Goal: Transaction & Acquisition: Purchase product/service

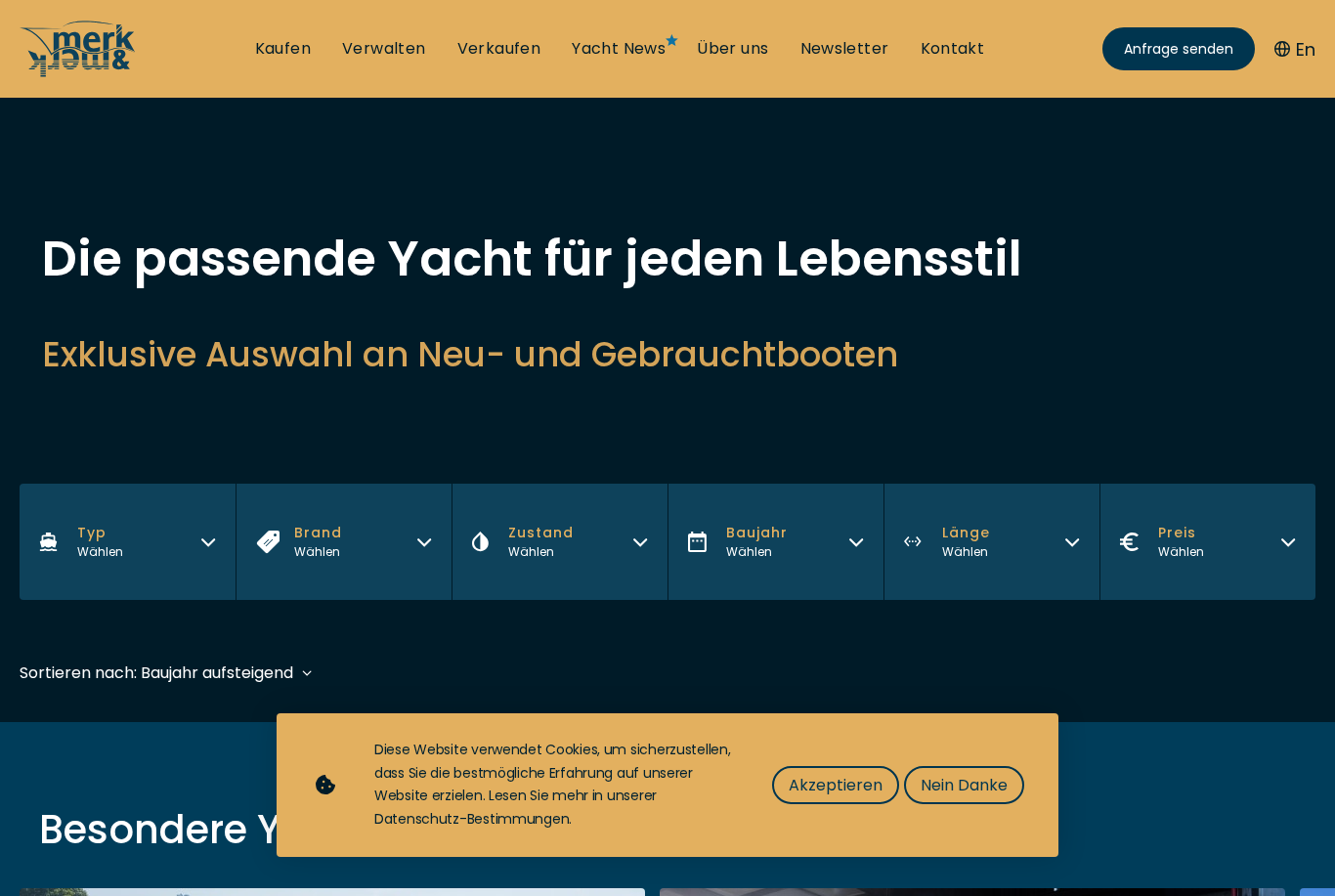
click at [983, 790] on span "Nein Danke" at bounding box center [964, 785] width 87 height 25
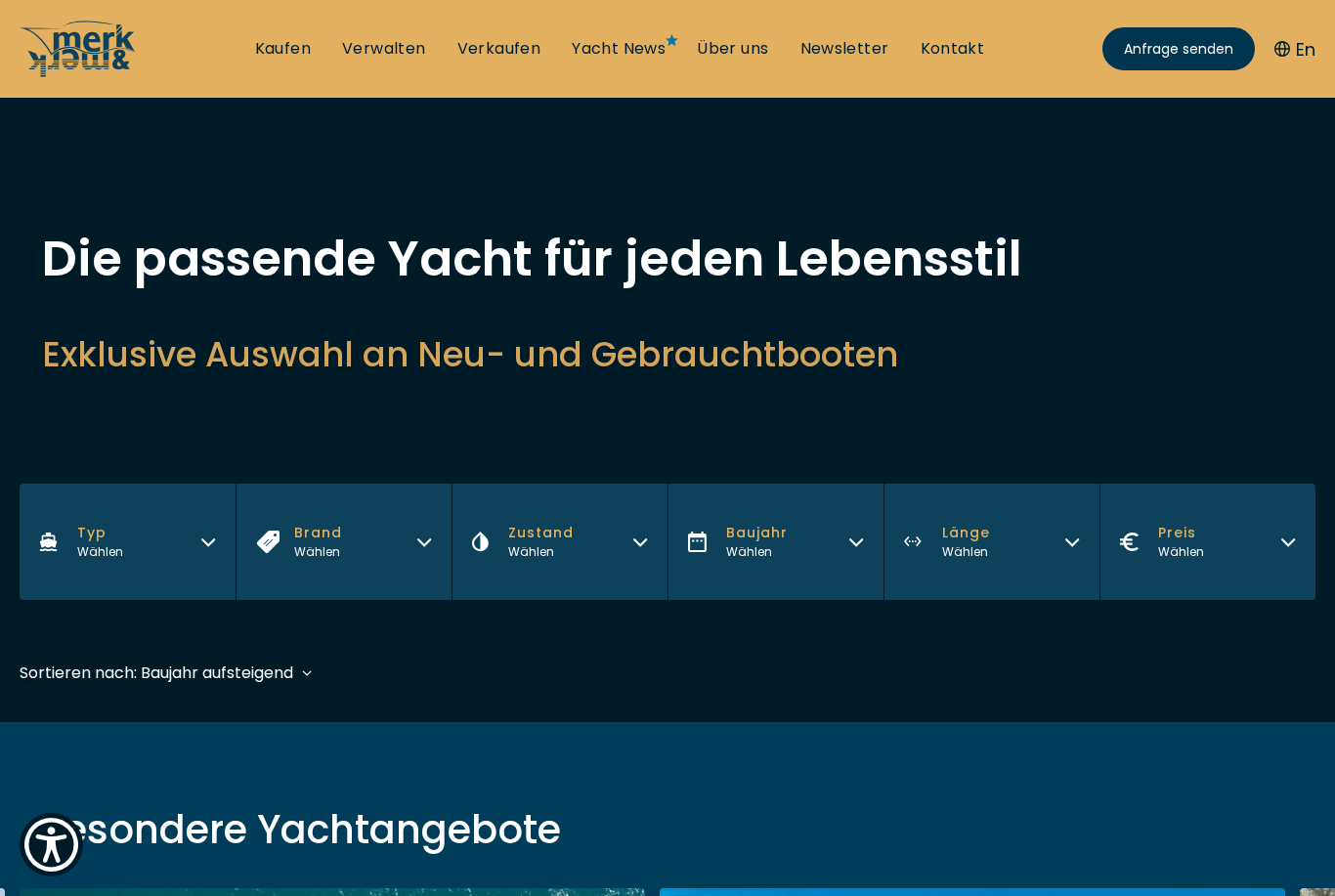
click at [271, 51] on link "Kaufen" at bounding box center [283, 49] width 56 height 22
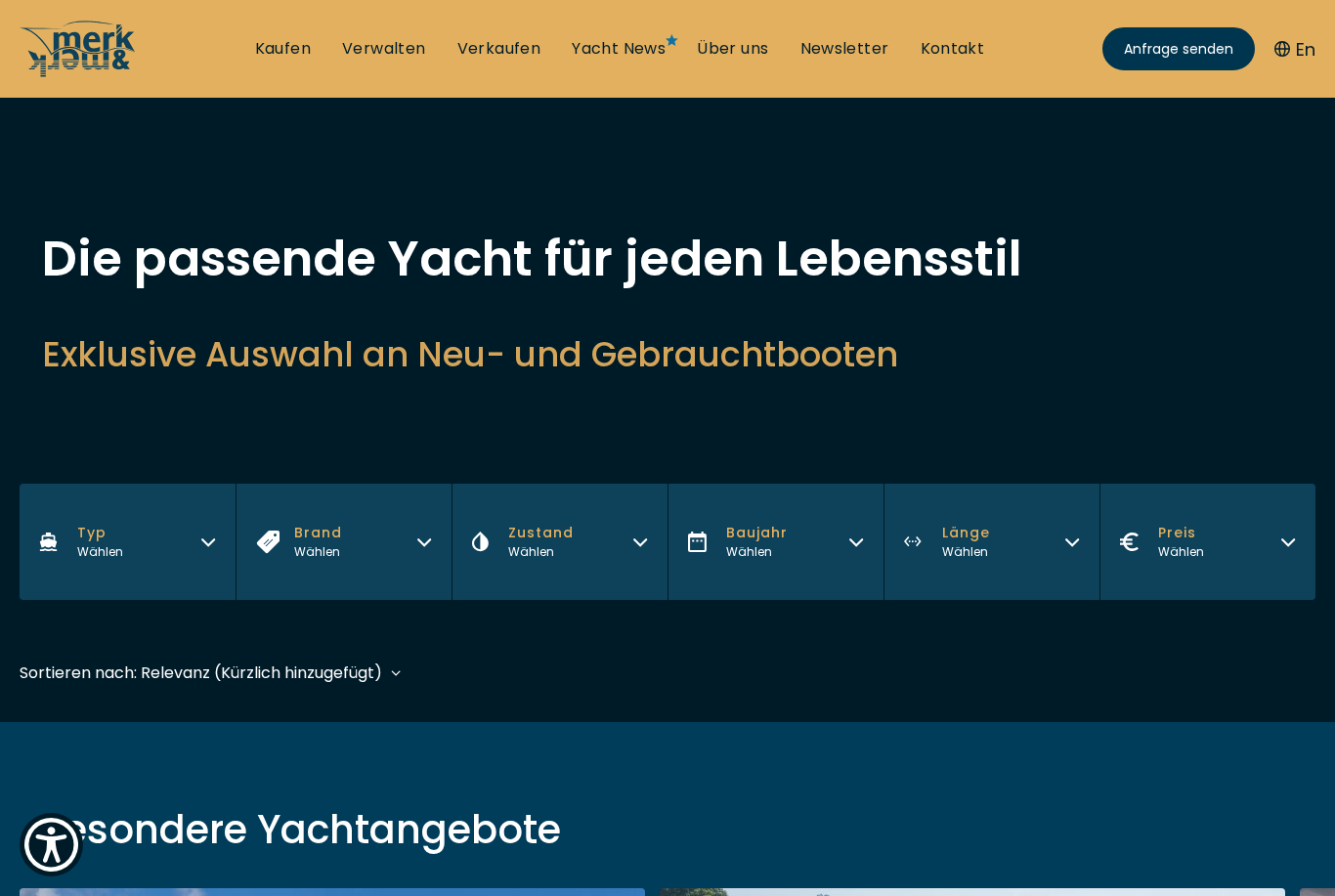
click at [292, 54] on link "Kaufen" at bounding box center [283, 49] width 56 height 22
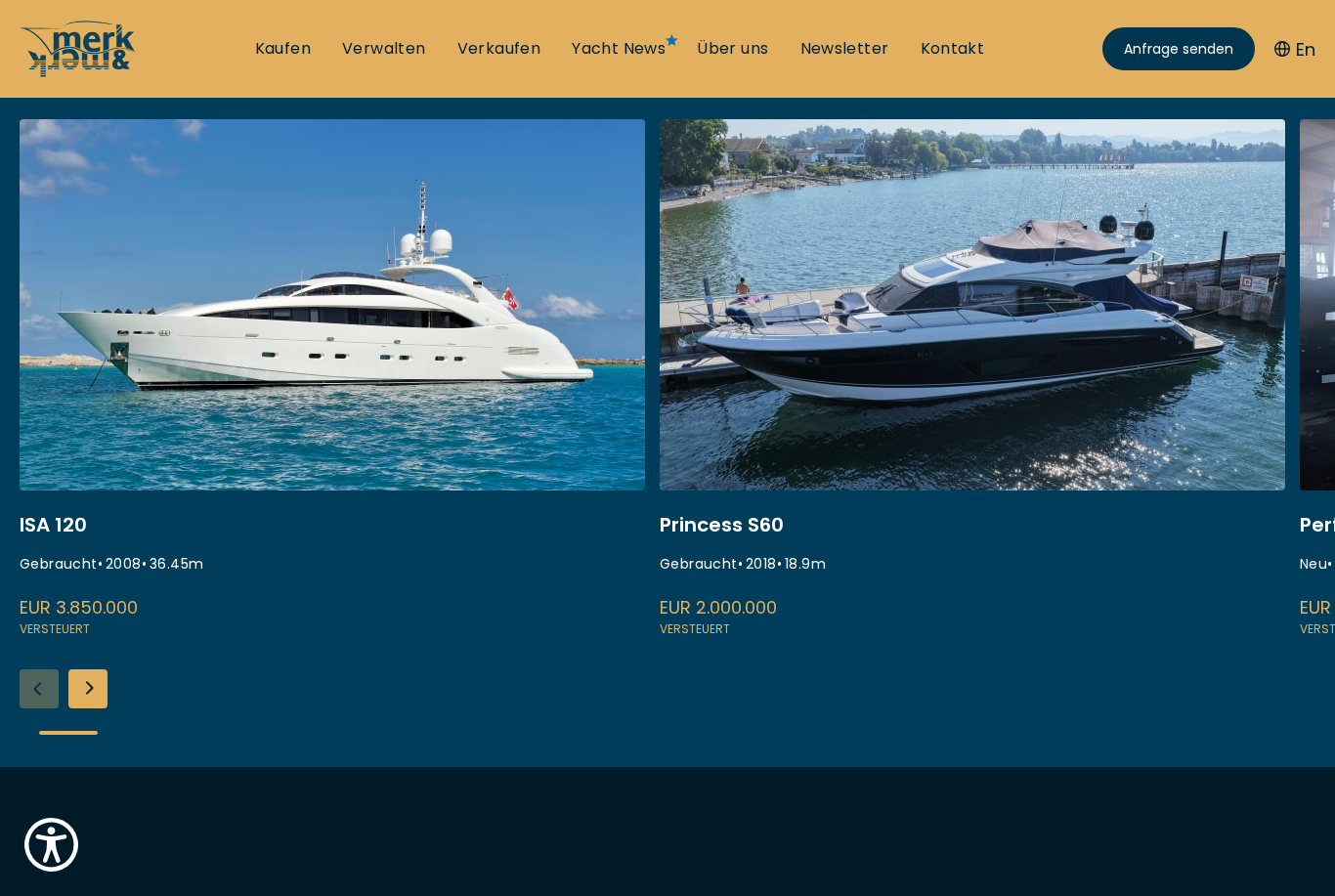
scroll to position [787, 0]
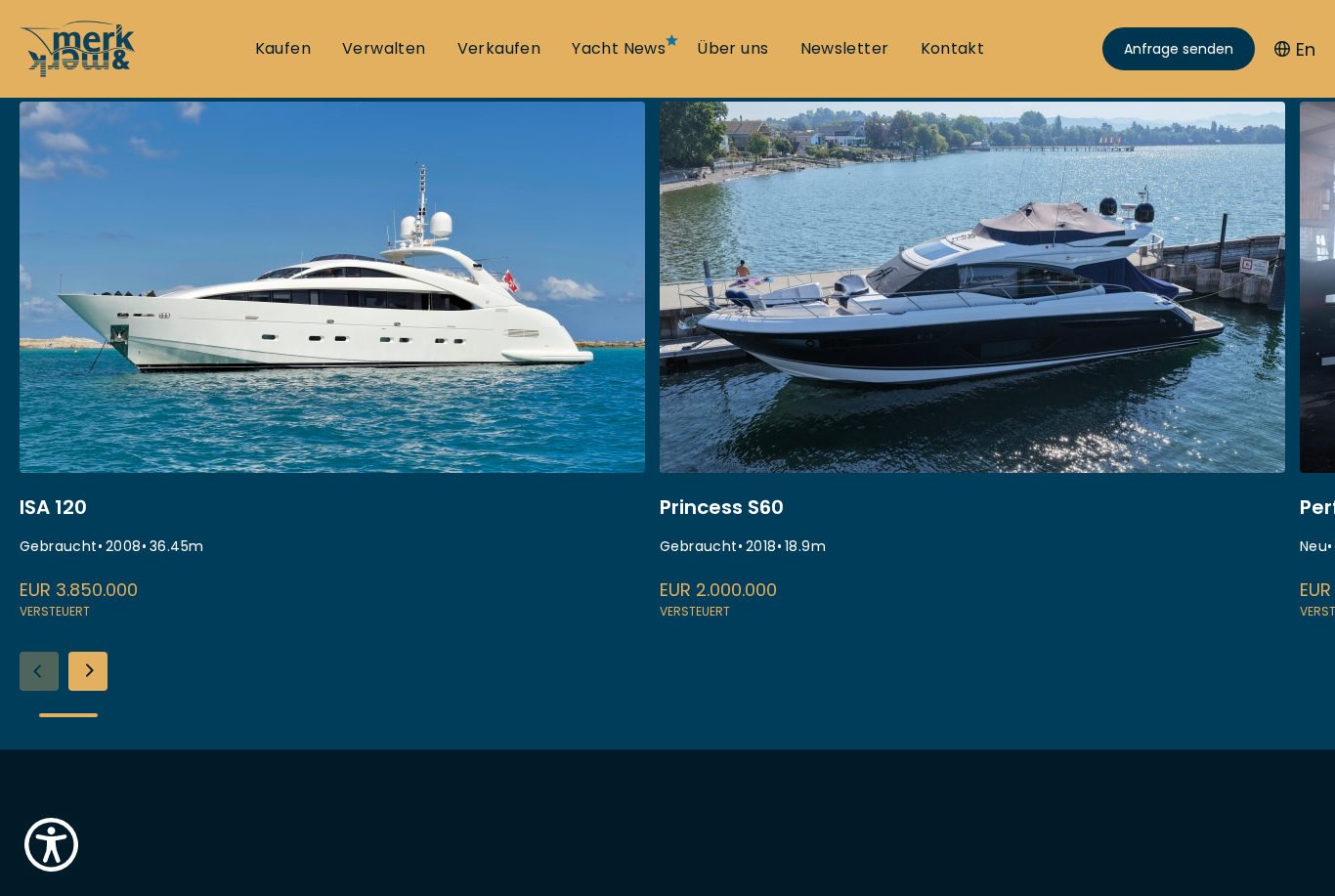
click at [518, 396] on link at bounding box center [332, 361] width 625 height 521
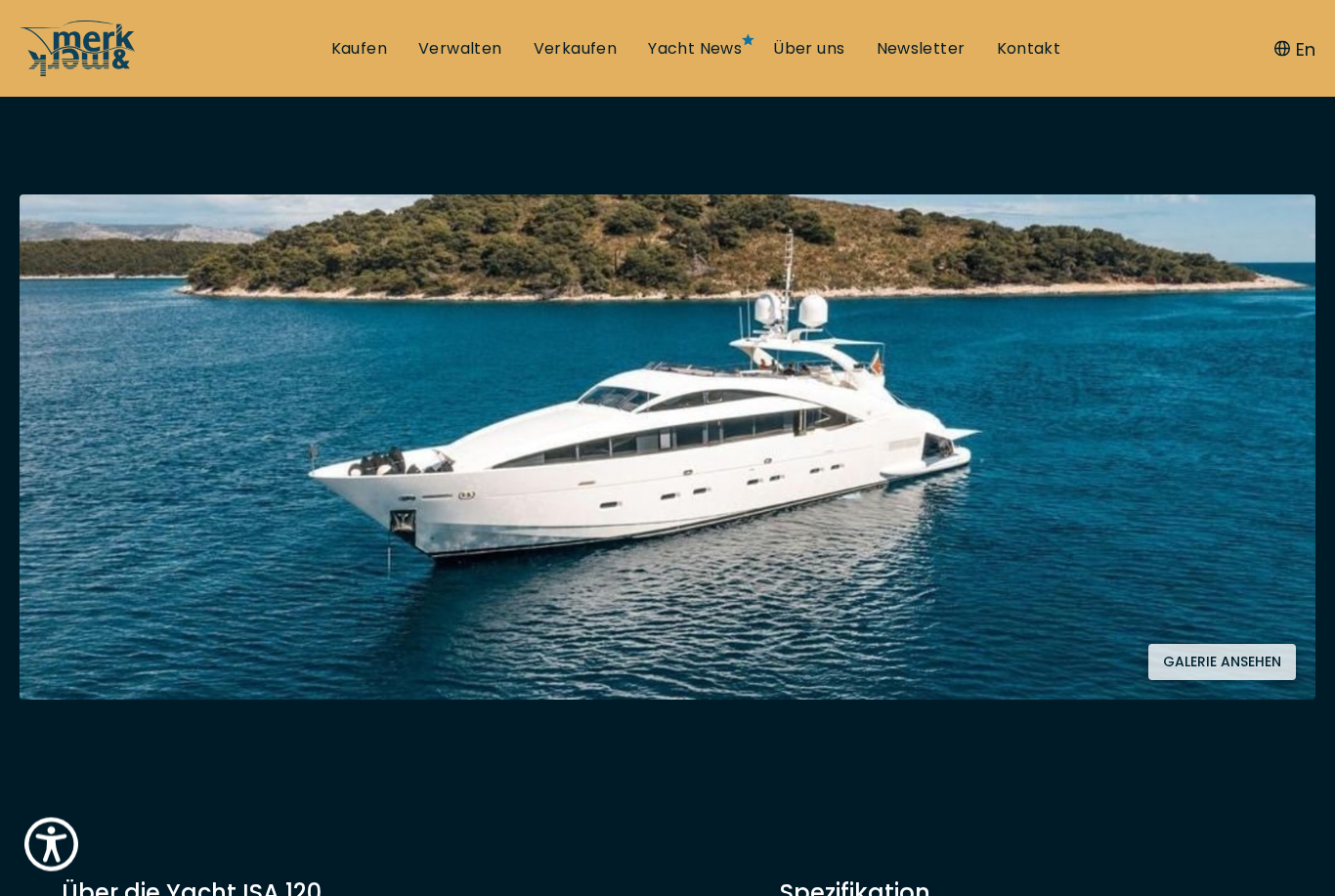
scroll to position [272, 0]
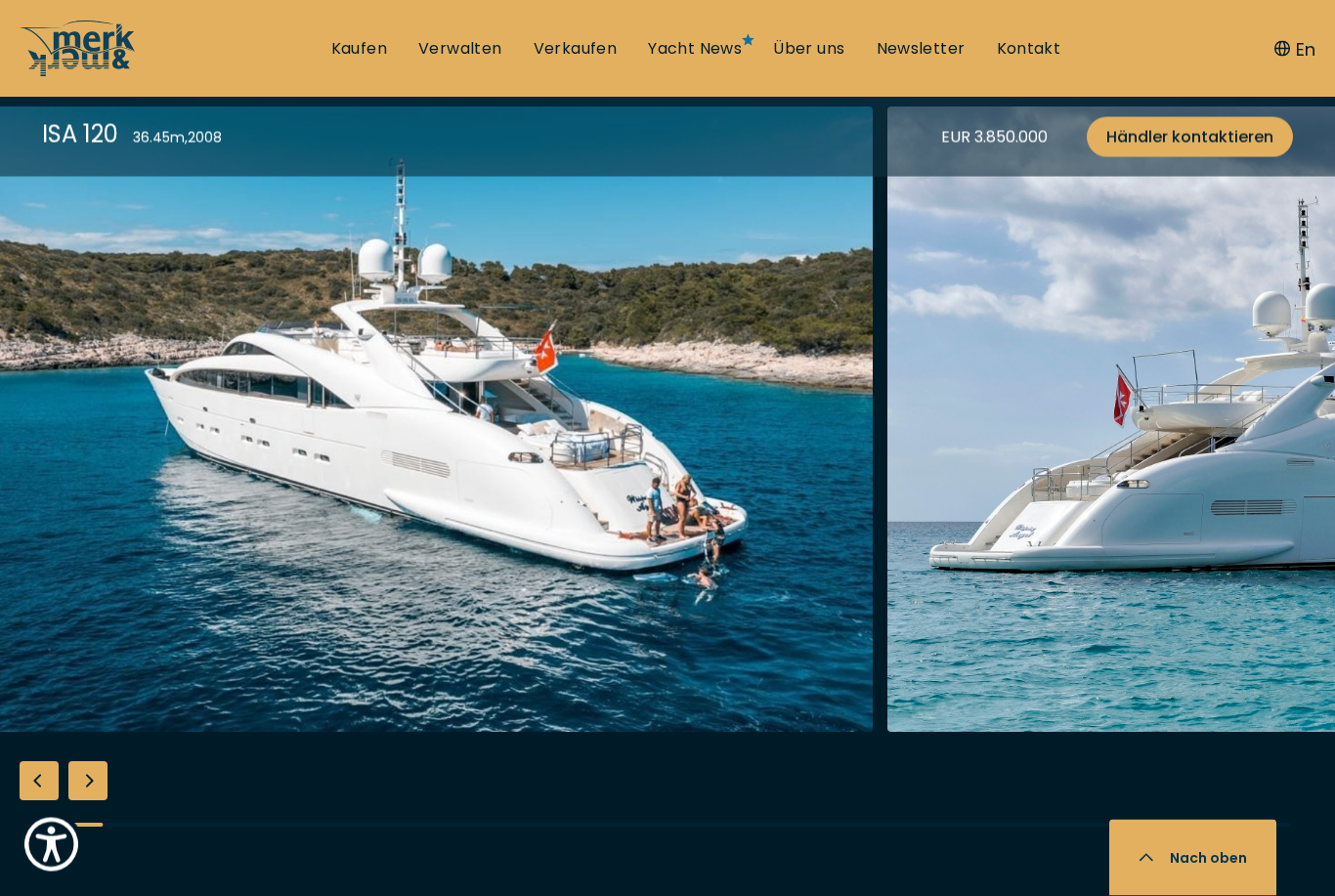
scroll to position [2197, 0]
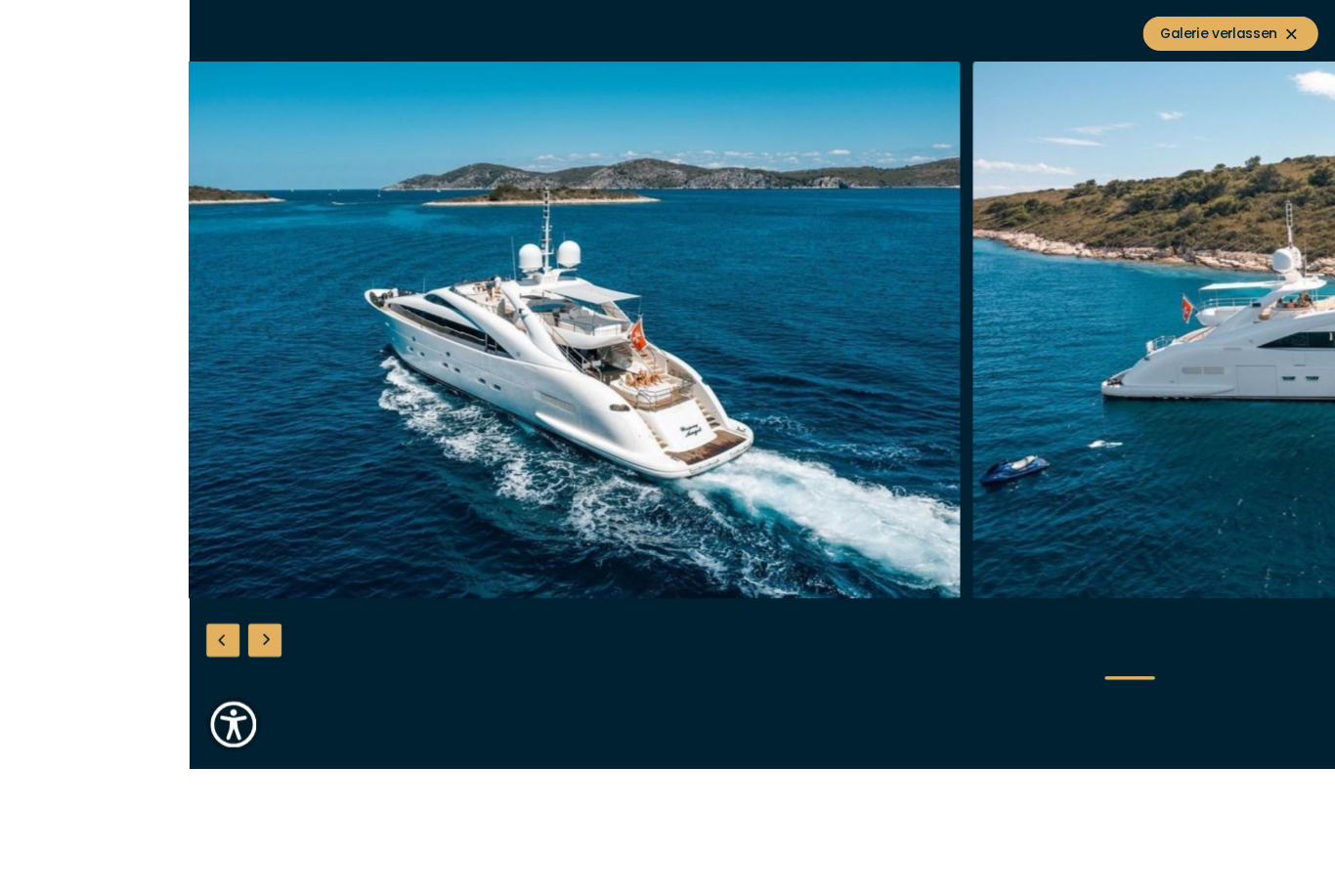
scroll to position [2085, 0]
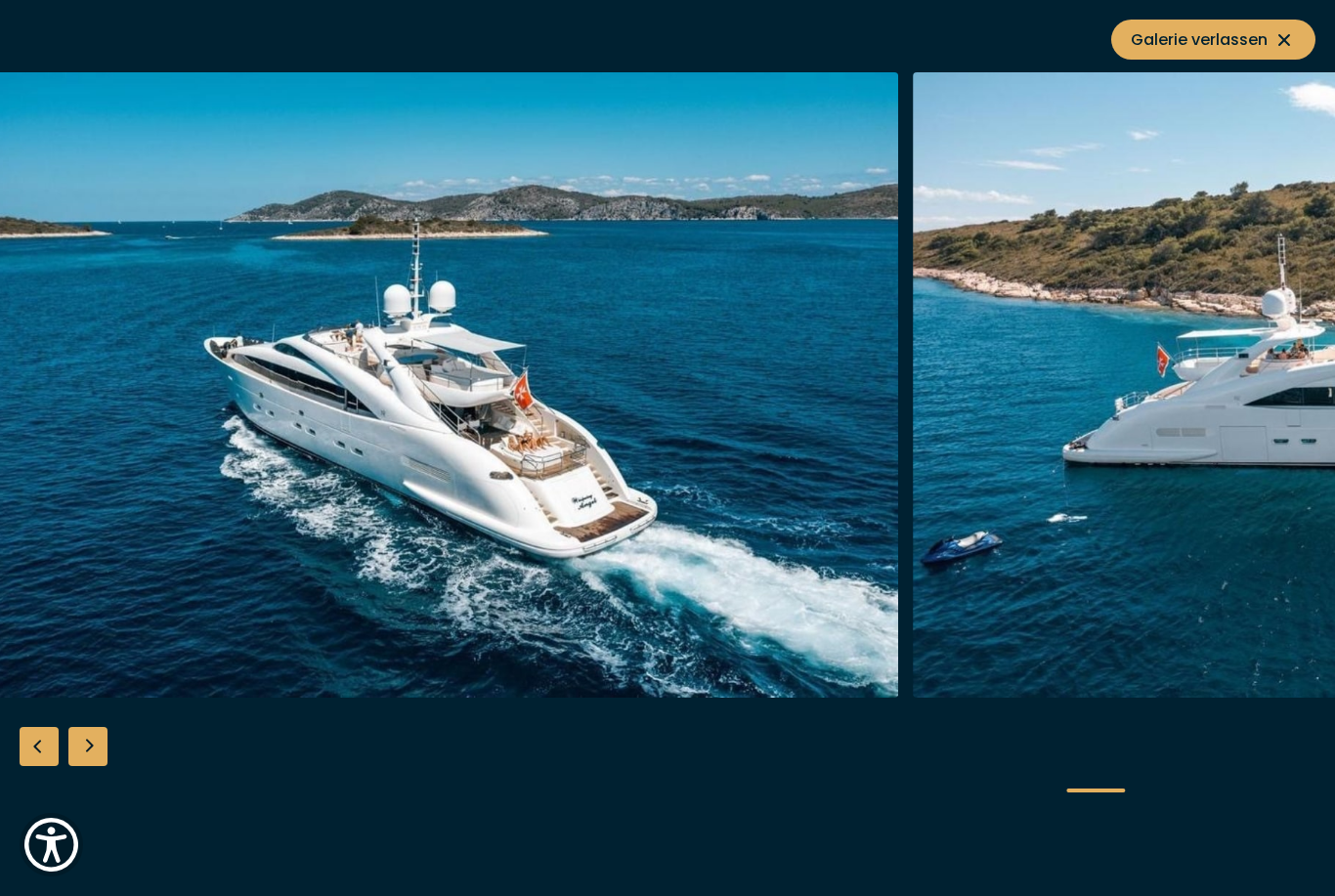
click at [1296, 39] on icon at bounding box center [1285, 40] width 24 height 24
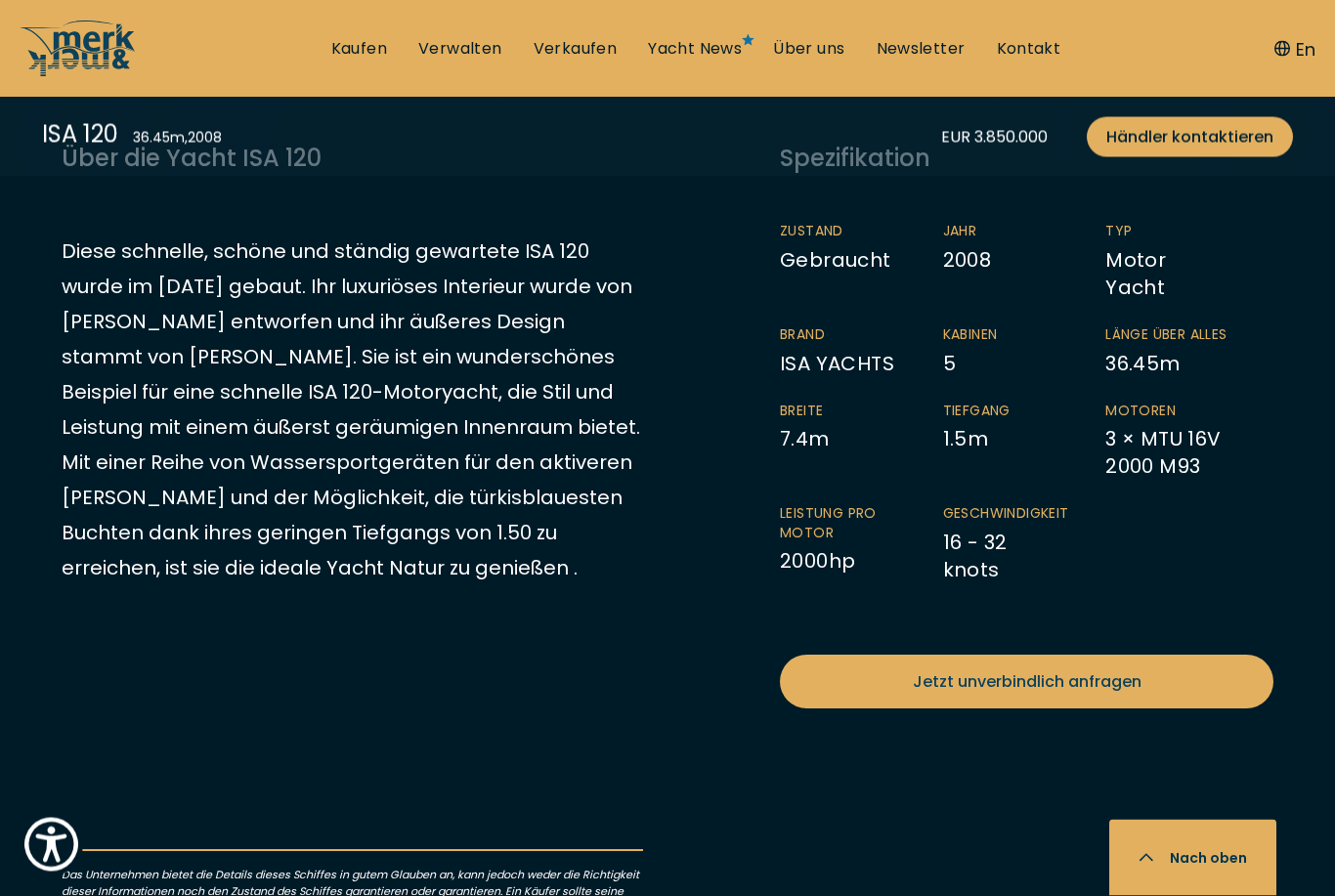
scroll to position [932, 0]
